Goal: Find specific page/section: Find specific page/section

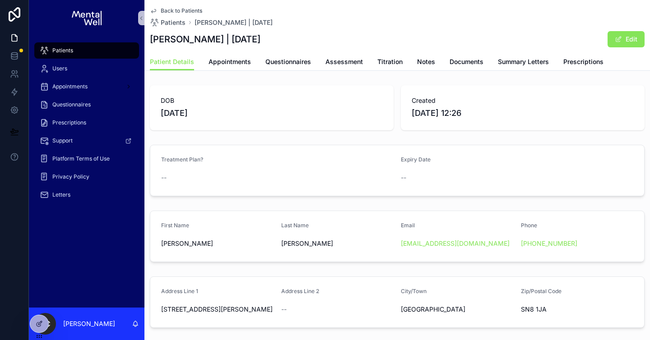
click at [112, 51] on div "Patients" at bounding box center [87, 50] width 94 height 14
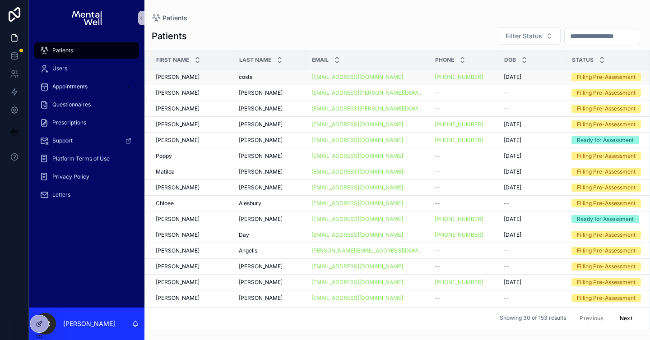
click at [200, 77] on div "[PERSON_NAME] [PERSON_NAME]" at bounding box center [192, 77] width 72 height 7
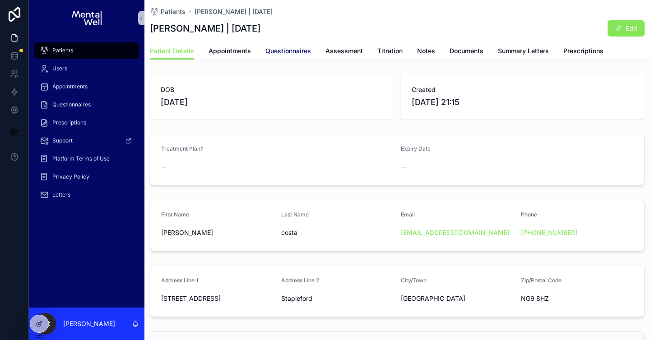
click at [265, 51] on span "Questionnaires" at bounding box center [288, 51] width 46 height 9
